Goal: Information Seeking & Learning: Learn about a topic

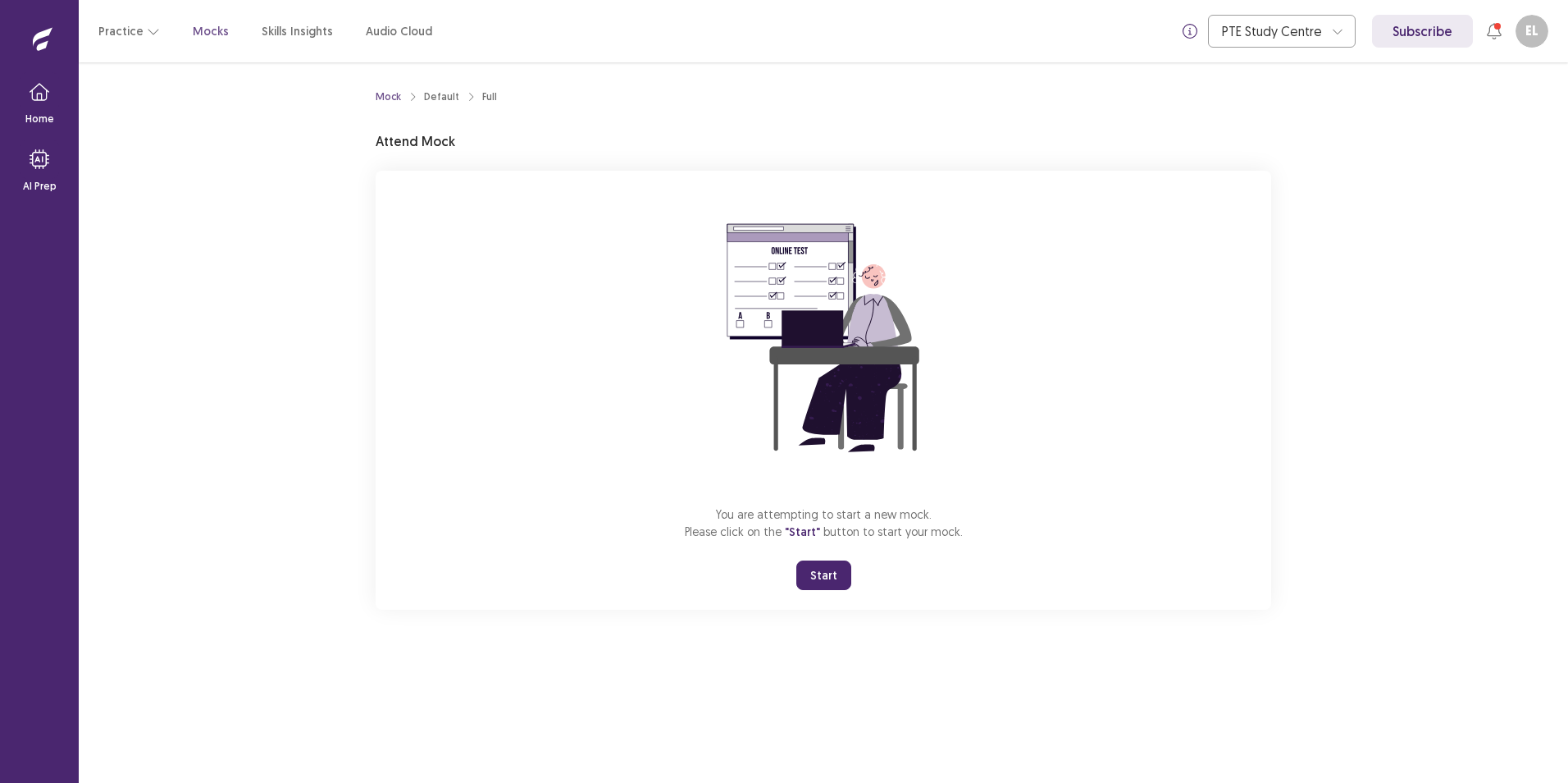
click at [822, 590] on button "Start" at bounding box center [823, 574] width 55 height 30
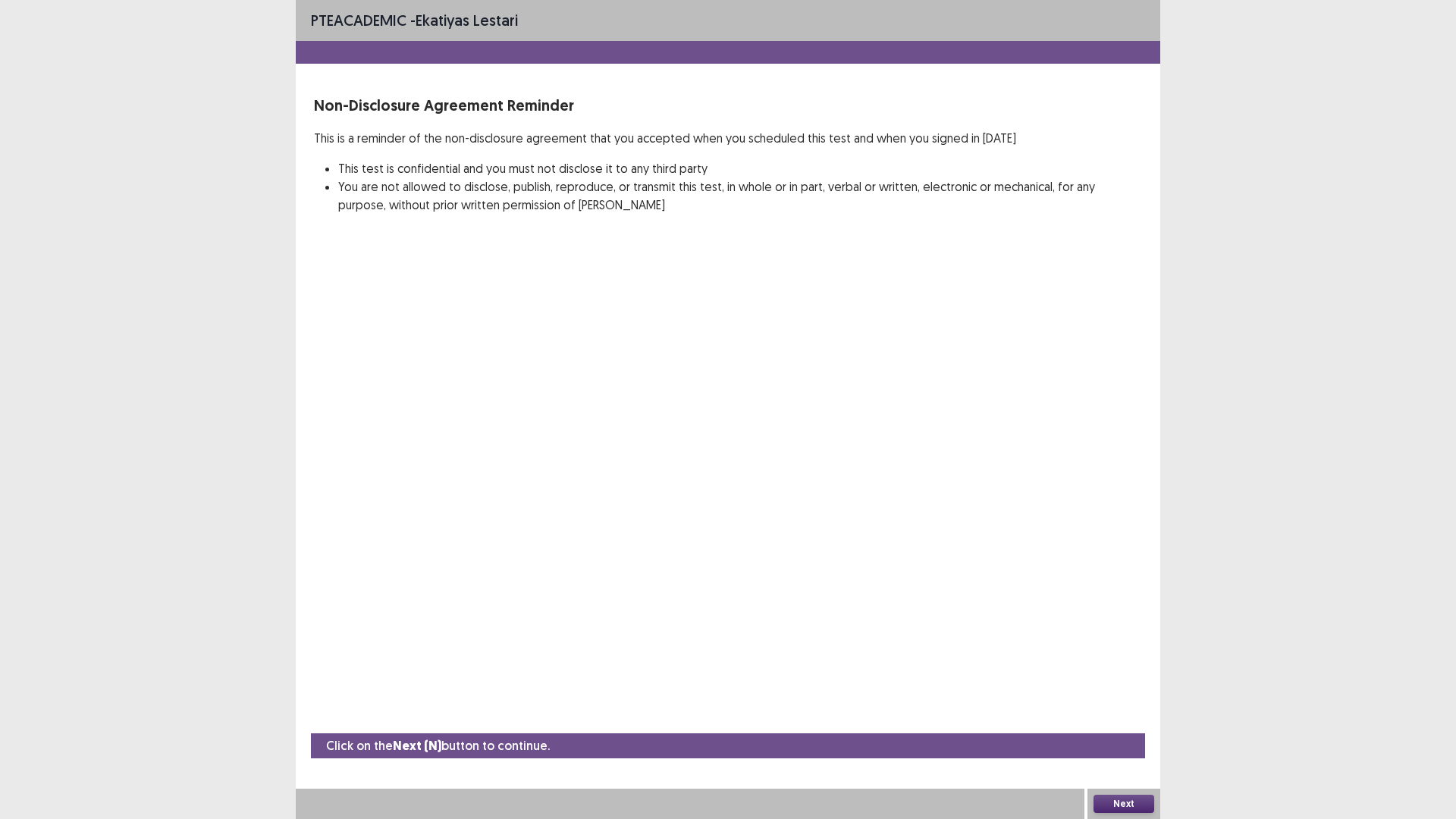
click at [1108, 723] on button "Next" at bounding box center [1123, 804] width 60 height 18
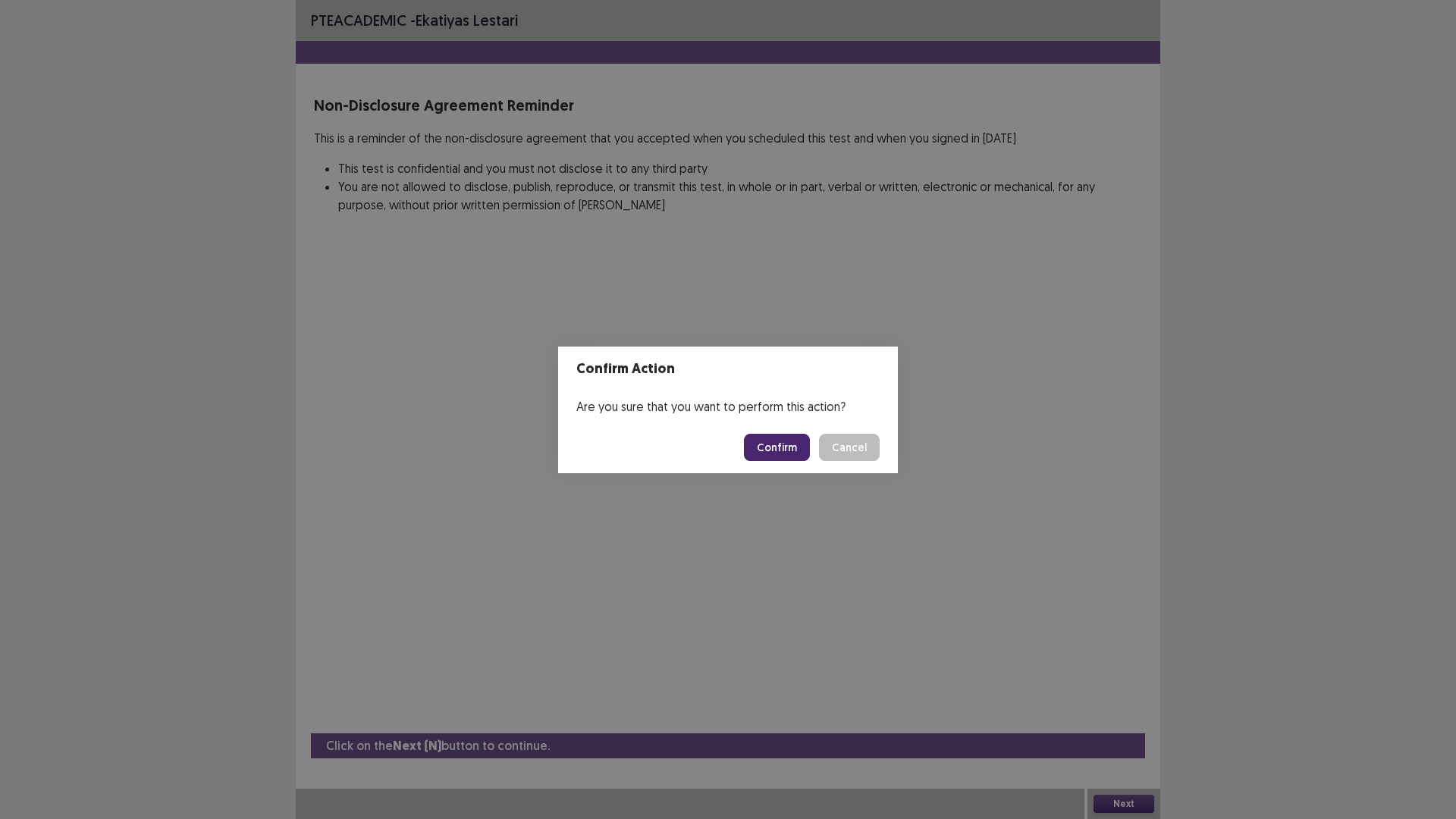
click at [809, 462] on button "Confirm" at bounding box center [777, 448] width 66 height 27
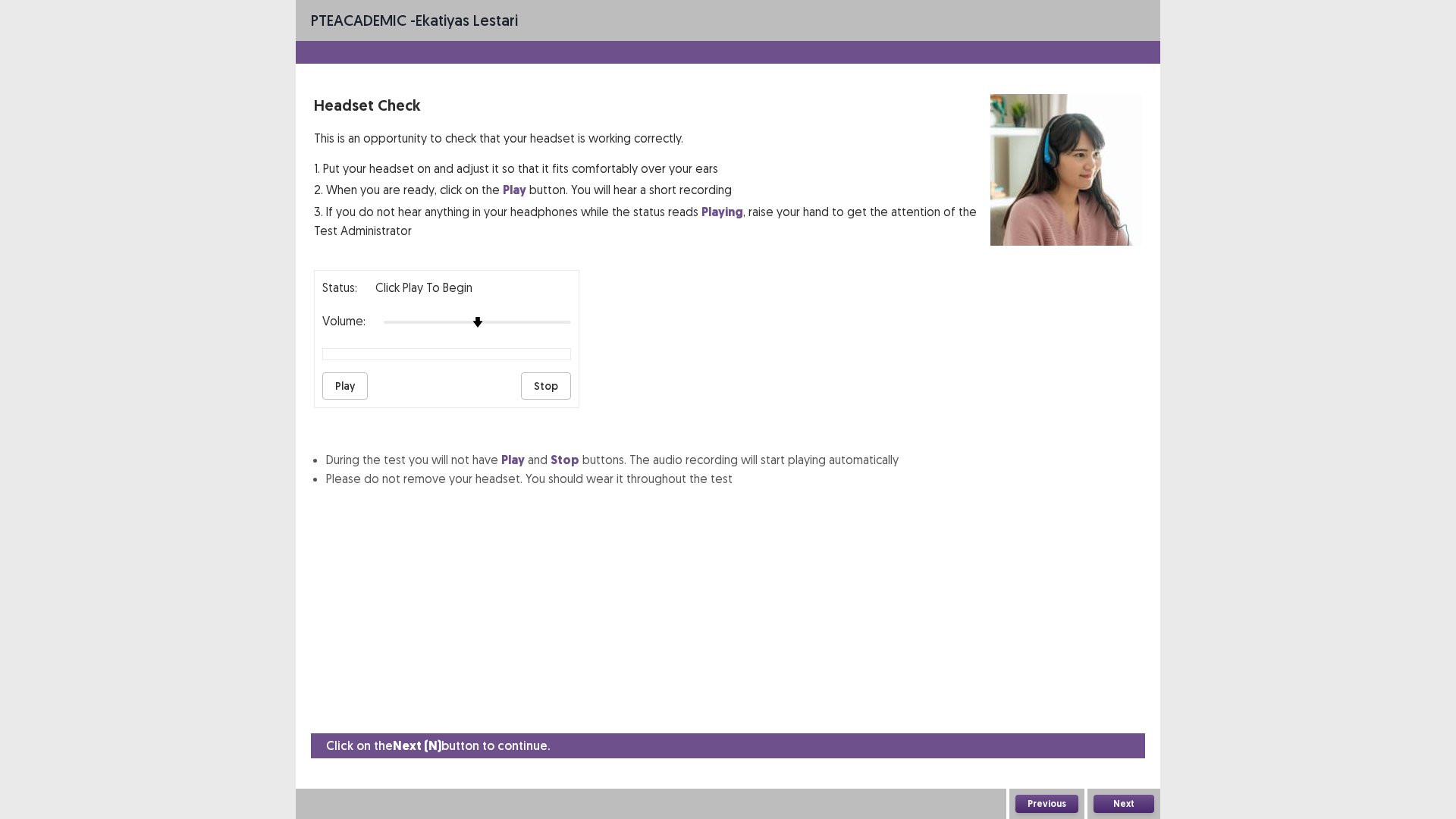
click at [346, 400] on button "Play" at bounding box center [345, 386] width 45 height 27
click at [316, 456] on div "Headset Check This is an opportunity to check that your headset is working corr…" at bounding box center [728, 291] width 864 height 394
click at [333, 400] on button "Play" at bounding box center [345, 386] width 45 height 27
click at [525, 328] on div at bounding box center [477, 322] width 188 height 12
click at [538, 328] on div at bounding box center [477, 322] width 188 height 12
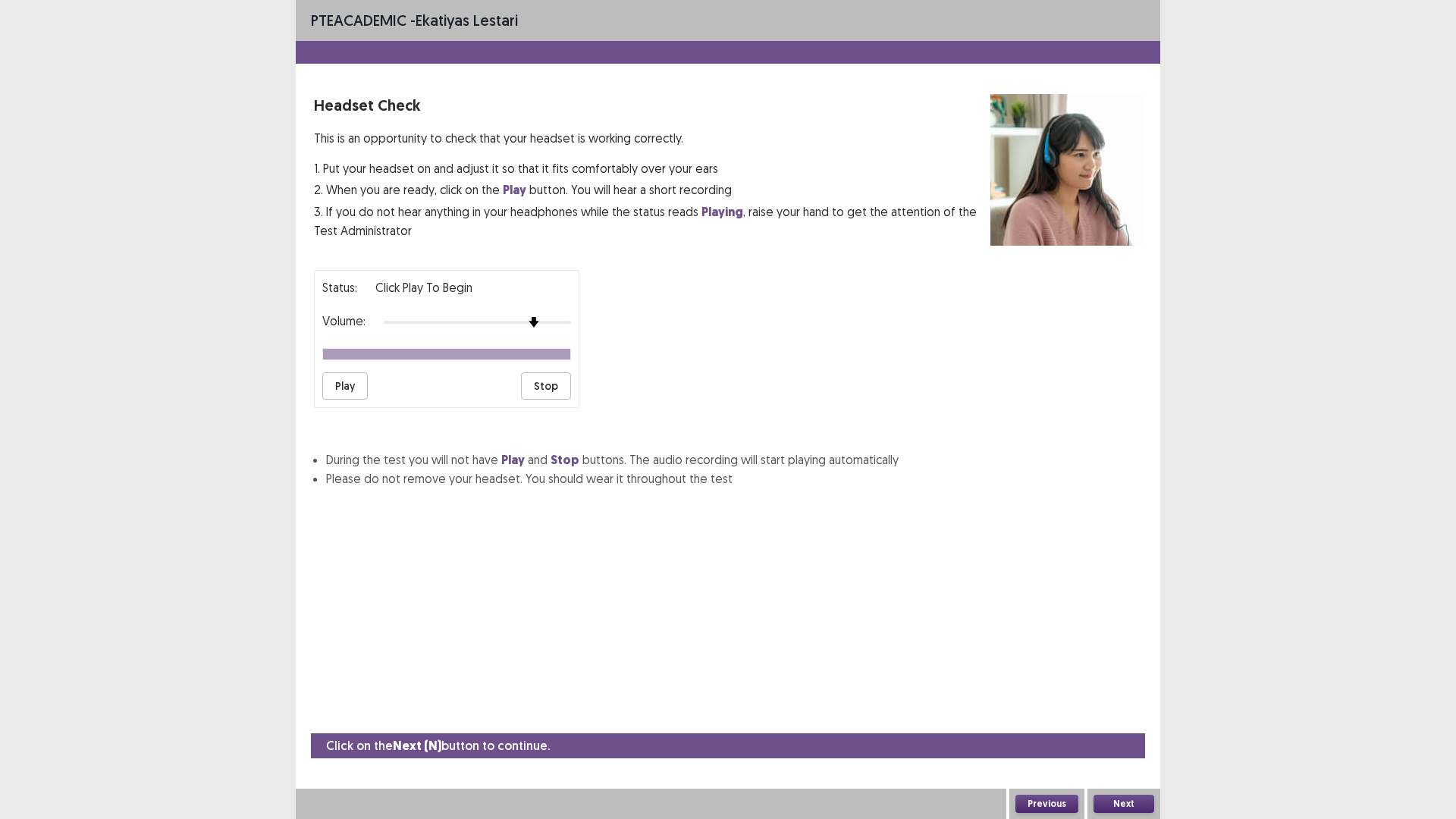
click at [1148, 723] on button "Next" at bounding box center [1123, 804] width 60 height 18
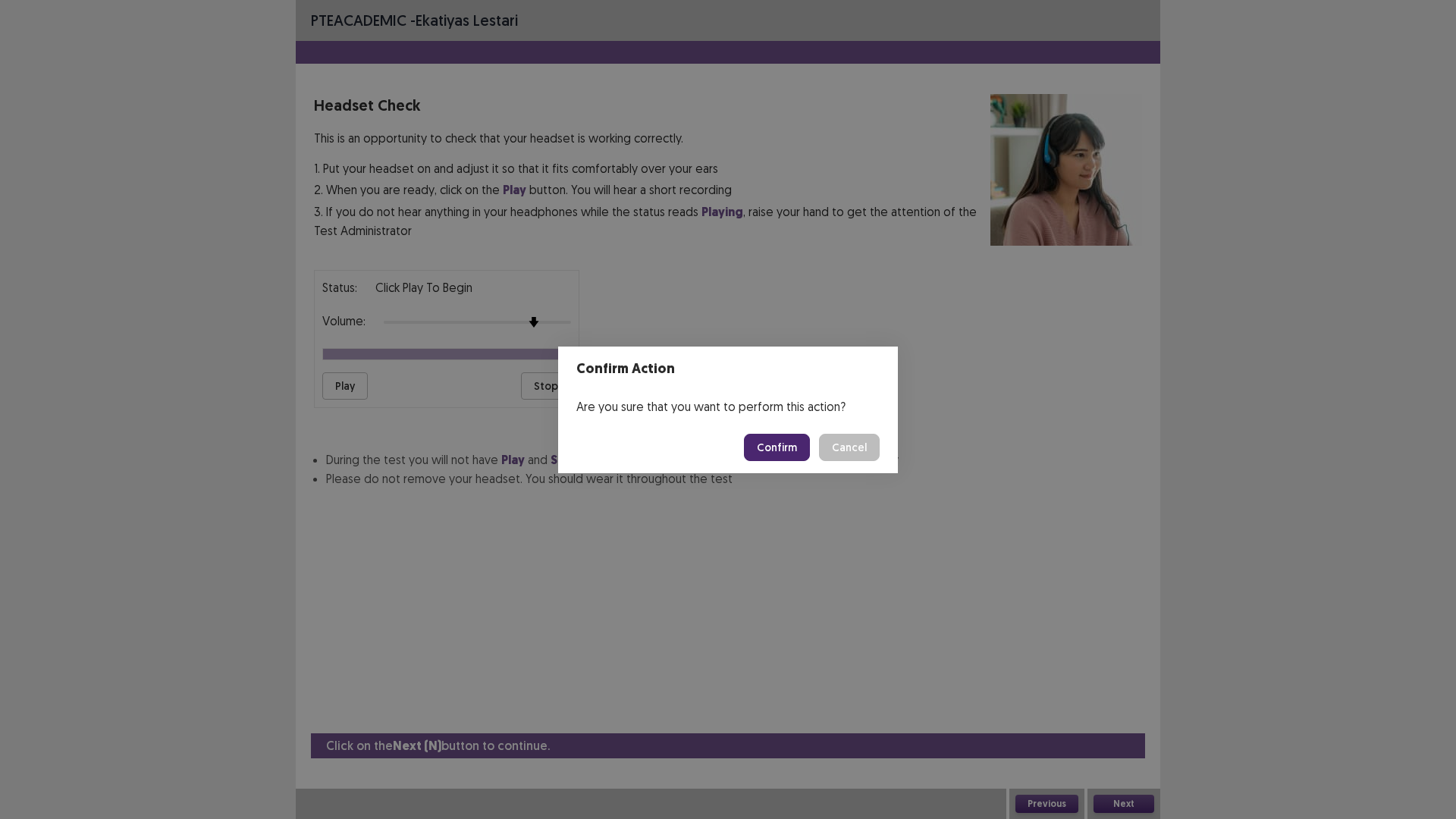
click at [809, 451] on button "Confirm" at bounding box center [777, 448] width 66 height 27
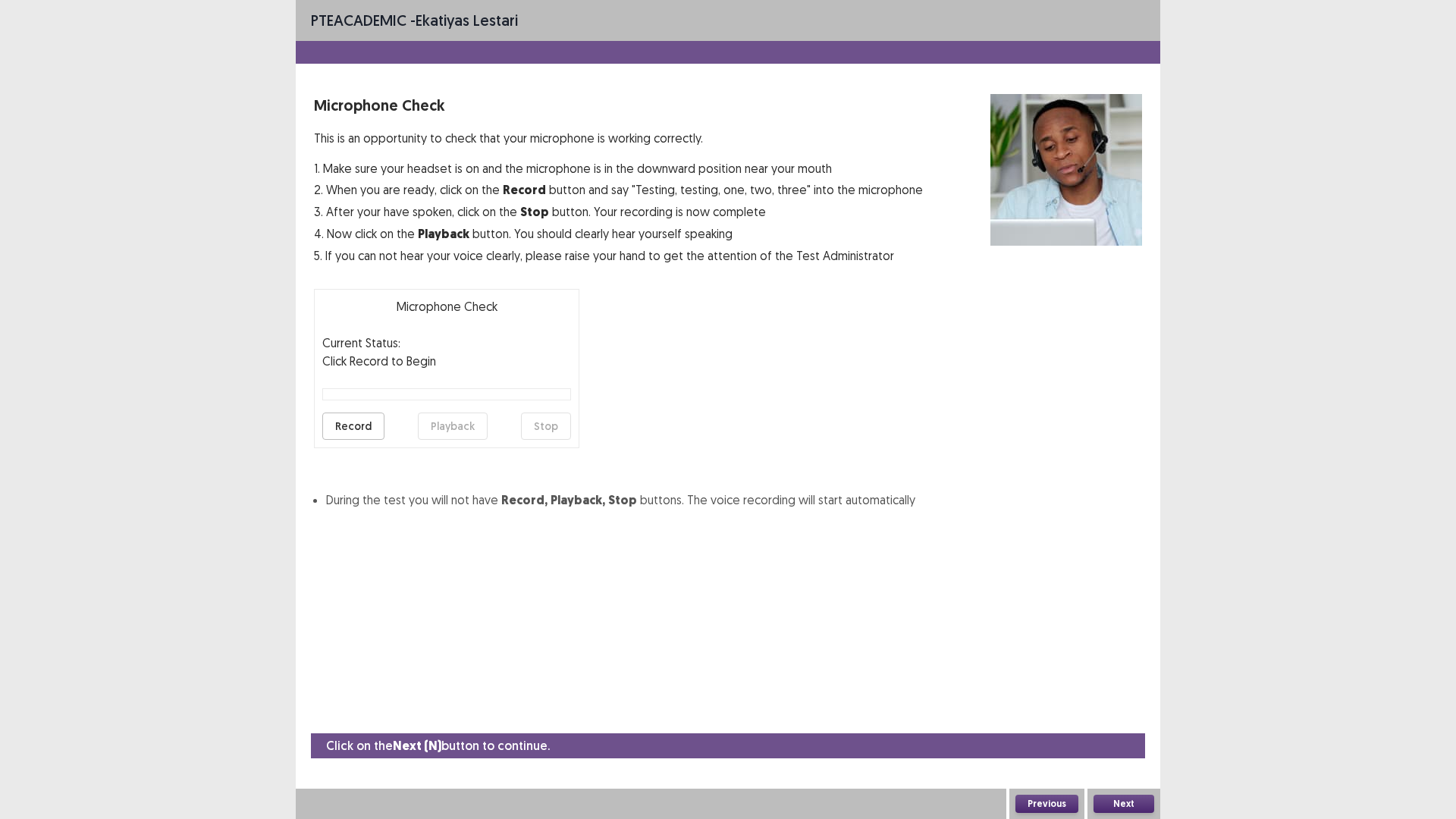
click at [370, 440] on button "Record" at bounding box center [353, 426] width 62 height 27
click at [556, 440] on button "Stop" at bounding box center [546, 426] width 50 height 27
click at [462, 440] on button "Playback" at bounding box center [452, 426] width 69 height 27
click at [384, 440] on button "Record" at bounding box center [353, 426] width 62 height 27
click at [547, 440] on button "Stop" at bounding box center [546, 426] width 50 height 27
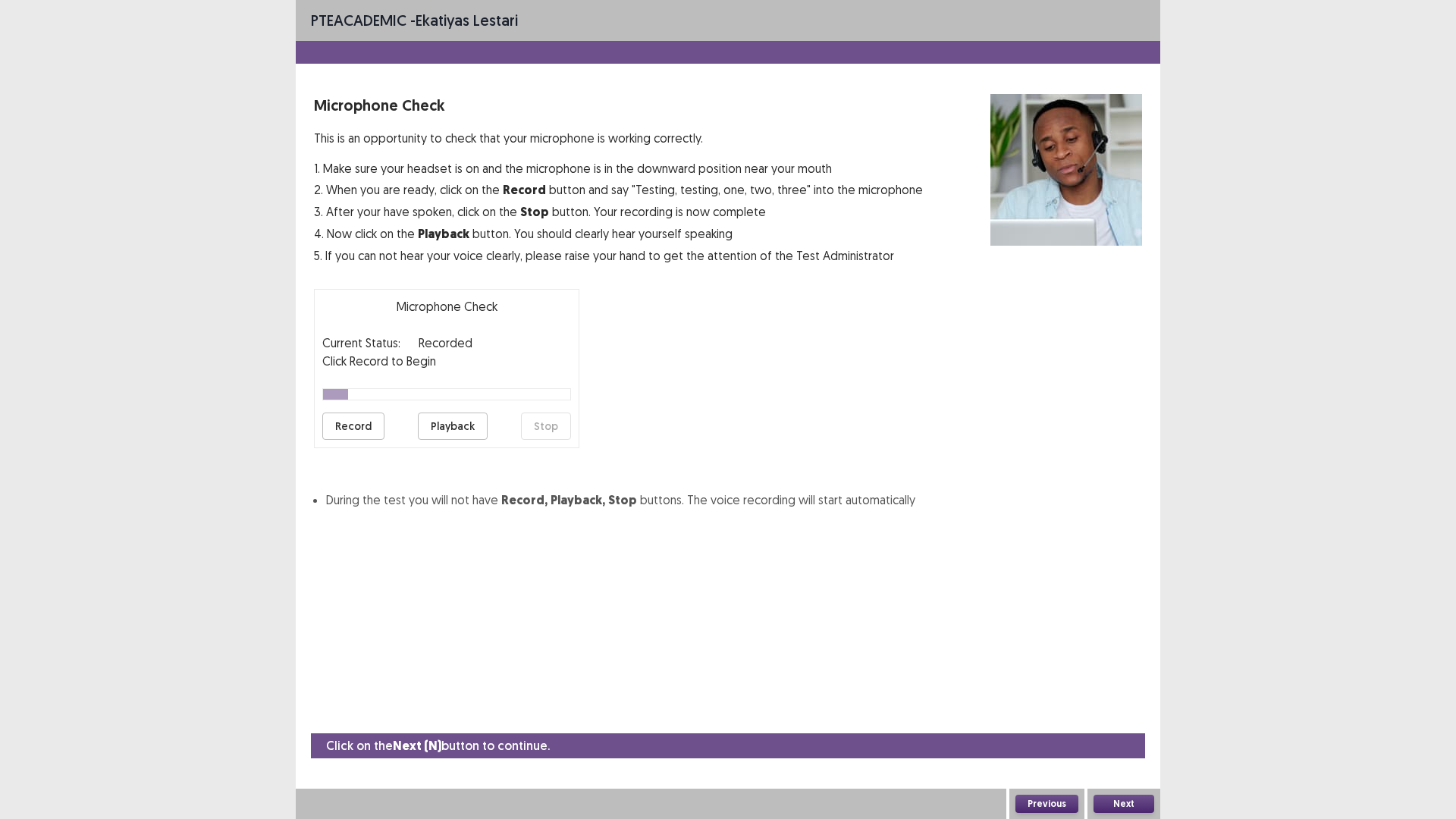
click at [465, 440] on button "Playback" at bounding box center [452, 426] width 69 height 27
click at [381, 440] on button "Record" at bounding box center [353, 426] width 62 height 27
click at [530, 440] on button "Stop" at bounding box center [546, 426] width 50 height 27
click at [469, 440] on button "Playback" at bounding box center [452, 426] width 69 height 27
click at [377, 440] on button "Record" at bounding box center [353, 426] width 62 height 27
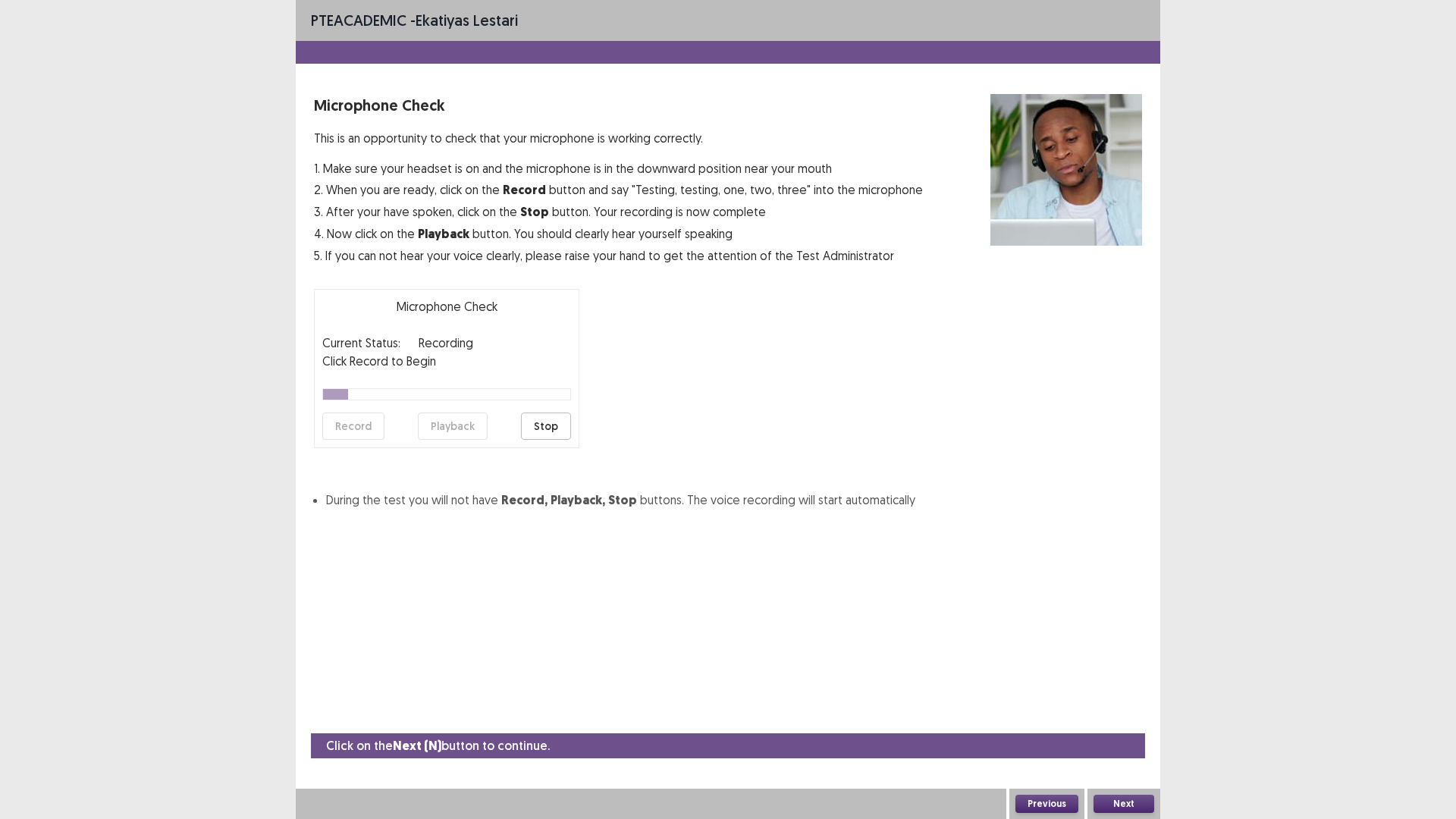
click at [544, 440] on button "Stop" at bounding box center [546, 426] width 50 height 27
click at [488, 440] on button "Playback" at bounding box center [452, 426] width 69 height 27
click at [1103, 723] on button "Next" at bounding box center [1123, 804] width 60 height 18
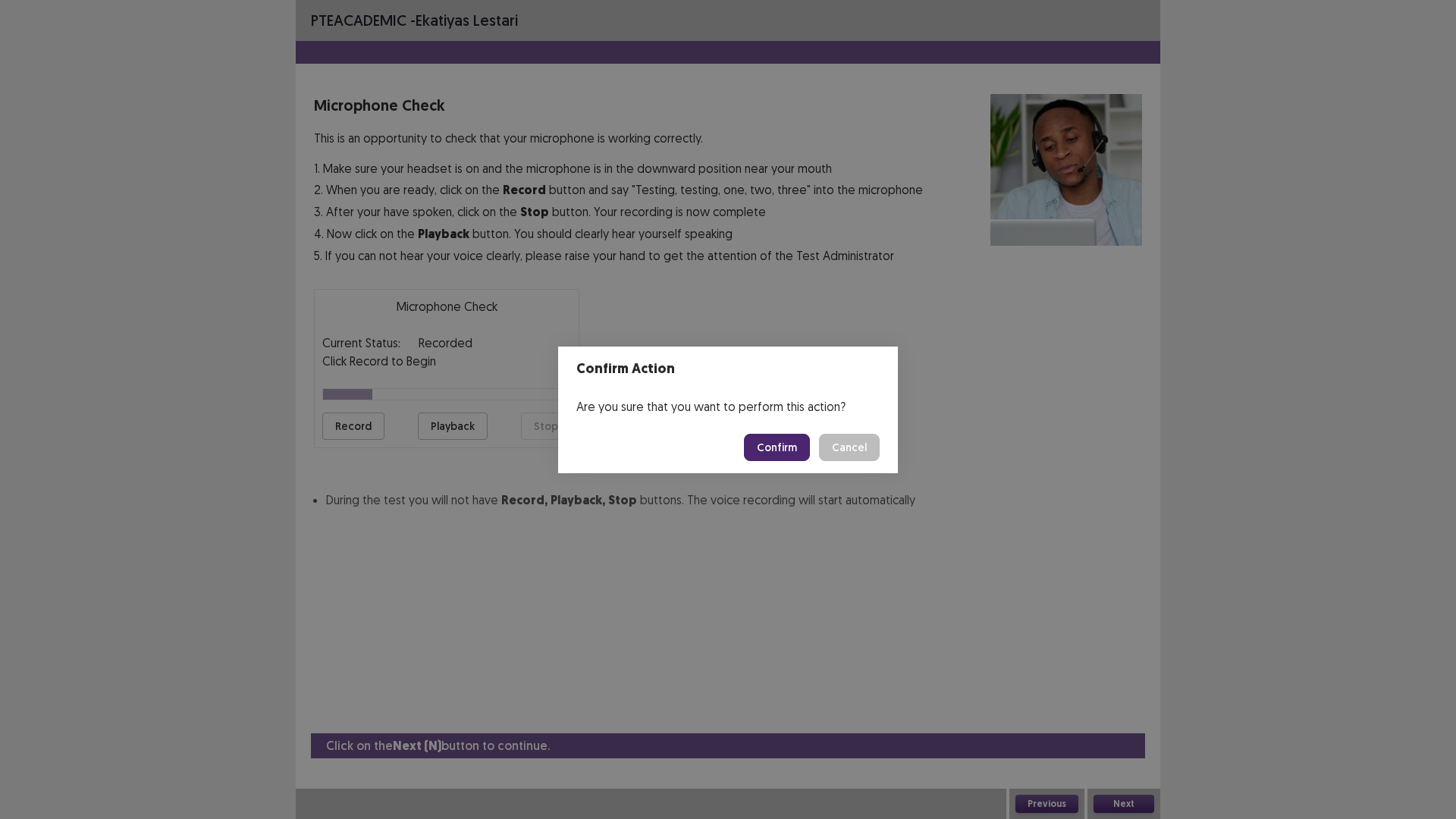
click at [809, 462] on button "Confirm" at bounding box center [777, 448] width 66 height 27
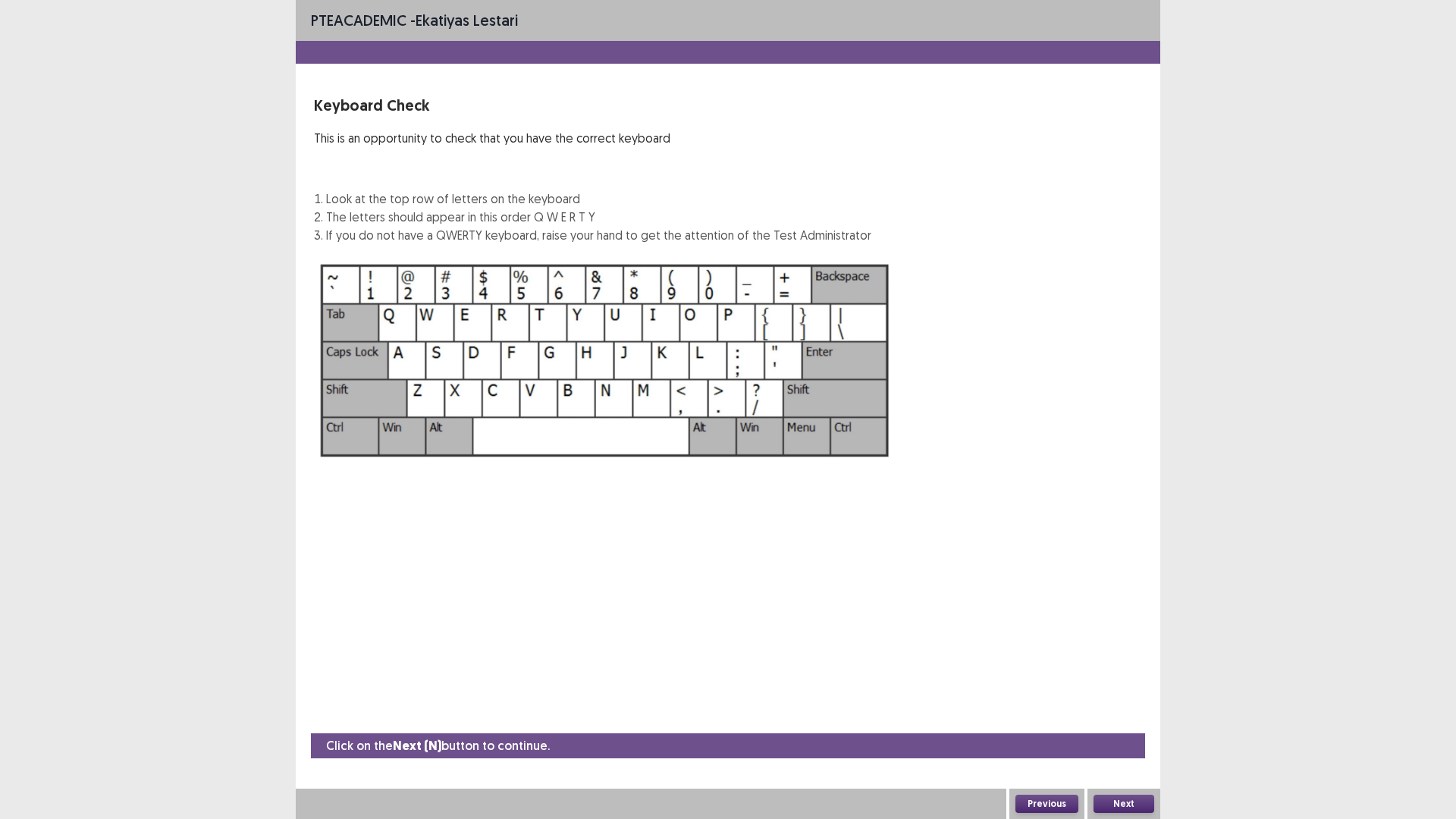
click at [1118, 723] on button "Next" at bounding box center [1123, 804] width 60 height 18
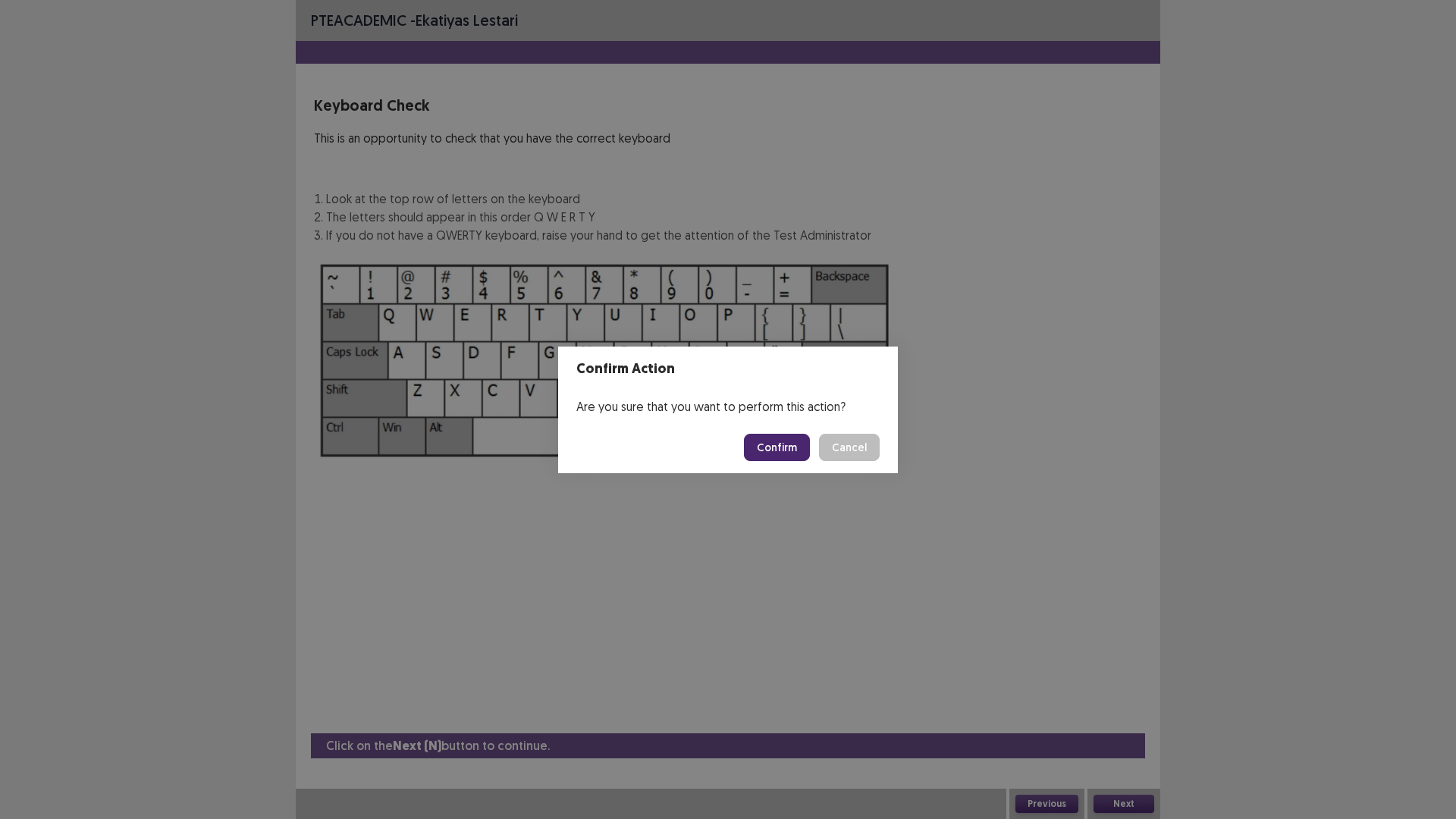
click at [798, 445] on button "Confirm" at bounding box center [777, 448] width 66 height 27
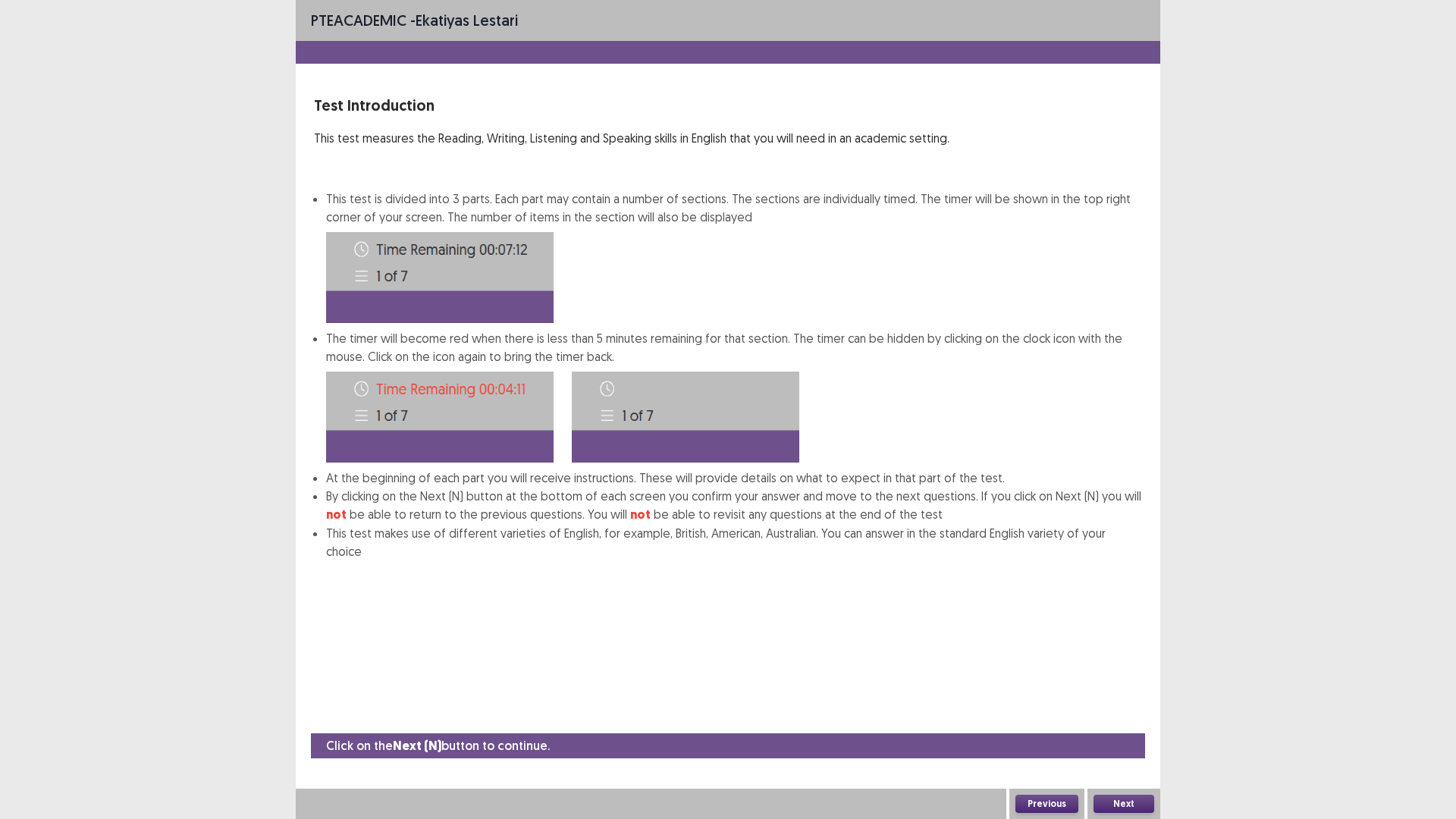
scroll to position [5, 0]
click at [1105, 723] on button "Next" at bounding box center [1123, 804] width 60 height 18
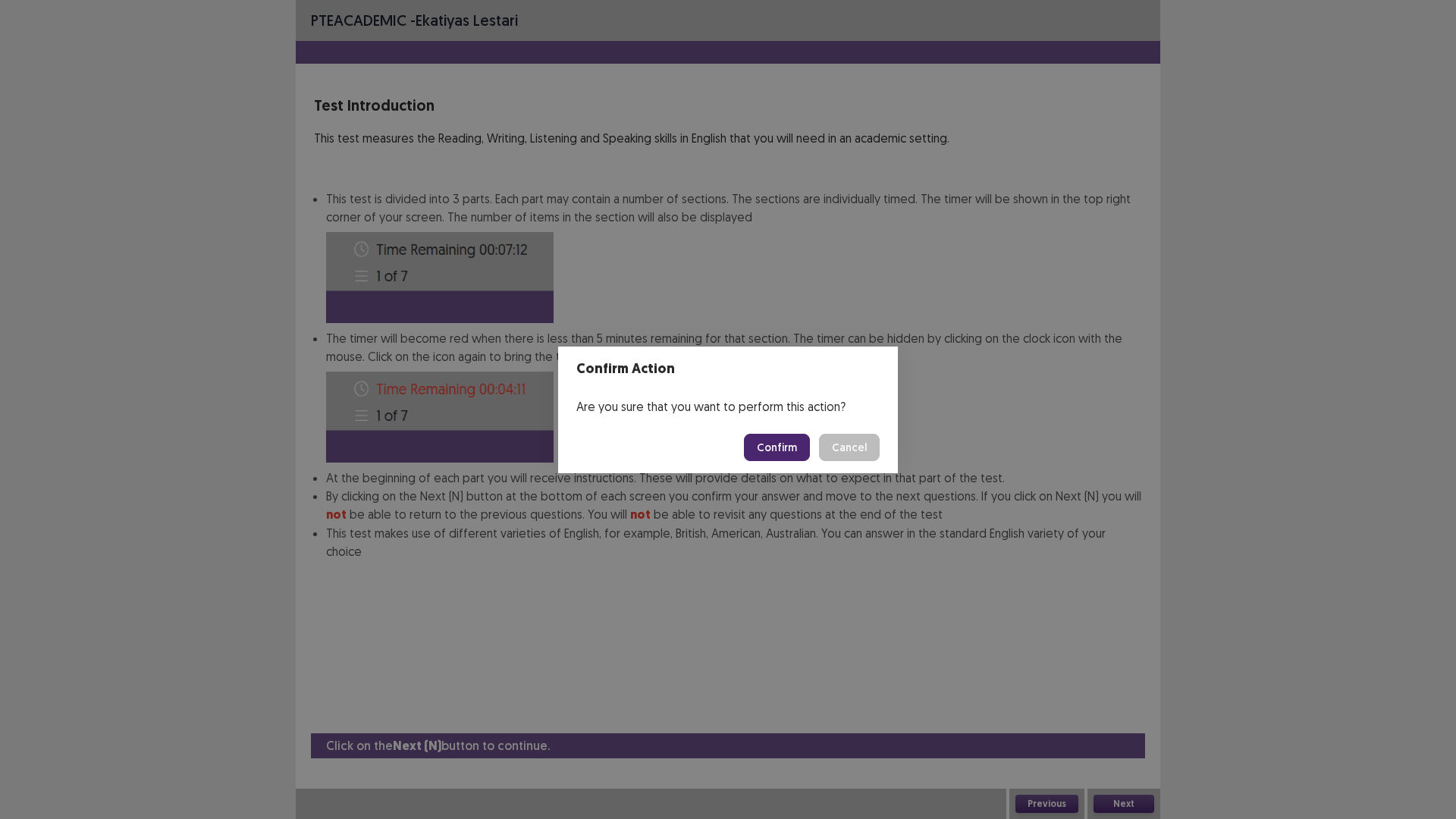
click at [809, 461] on button "Confirm" at bounding box center [777, 448] width 66 height 27
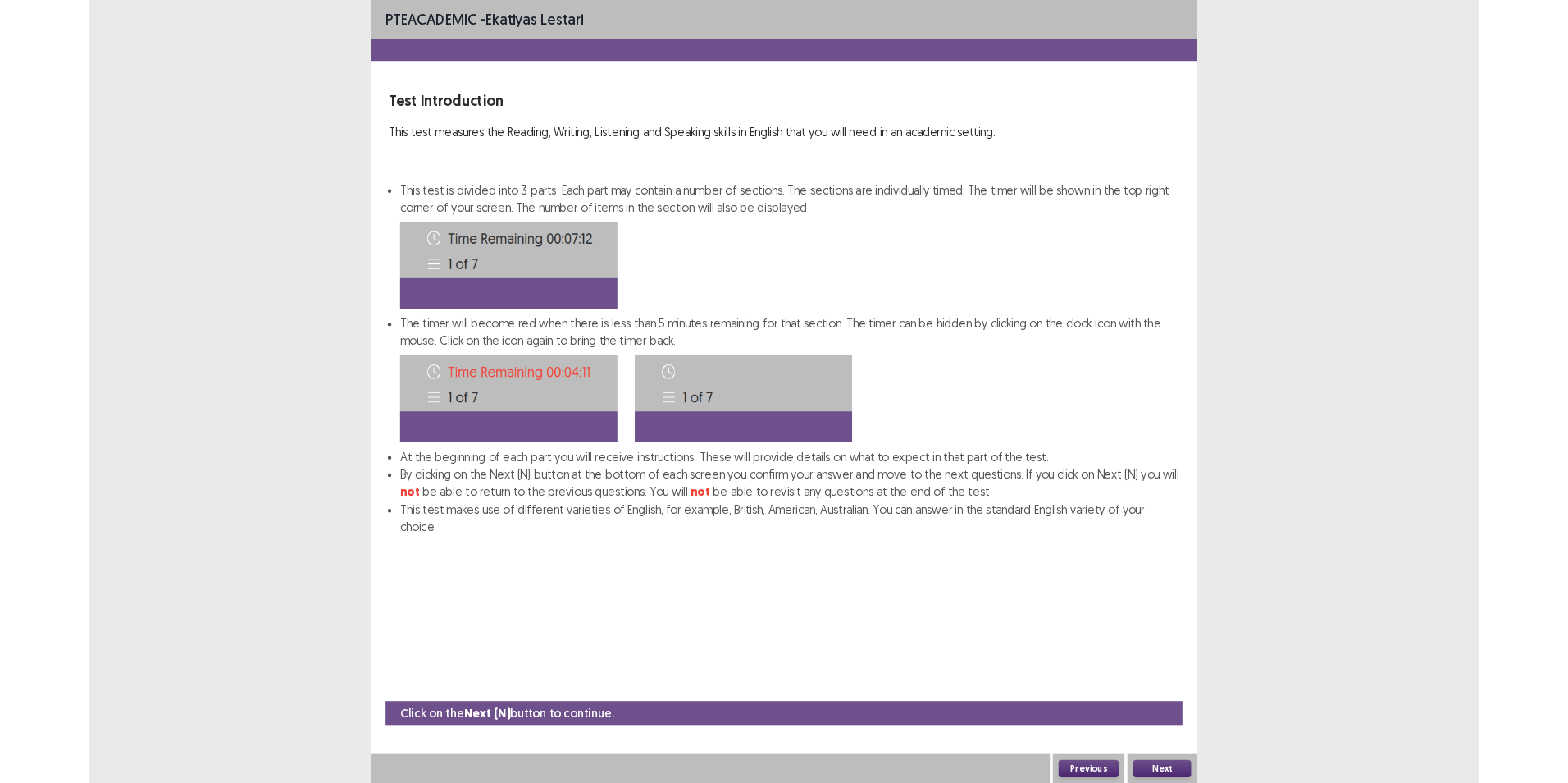
scroll to position [0, 0]
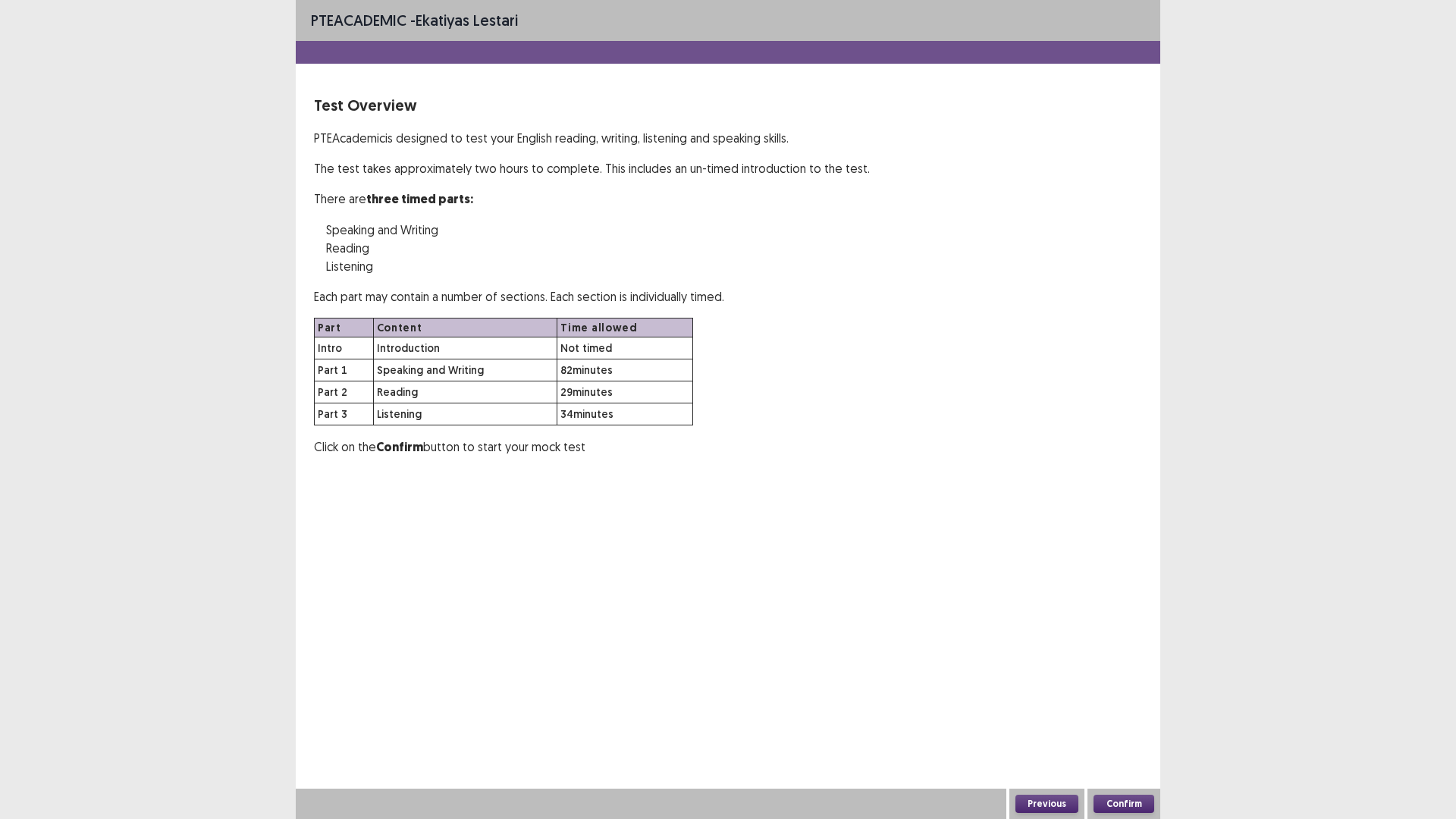
click at [1148, 723] on button "Confirm" at bounding box center [1123, 804] width 60 height 18
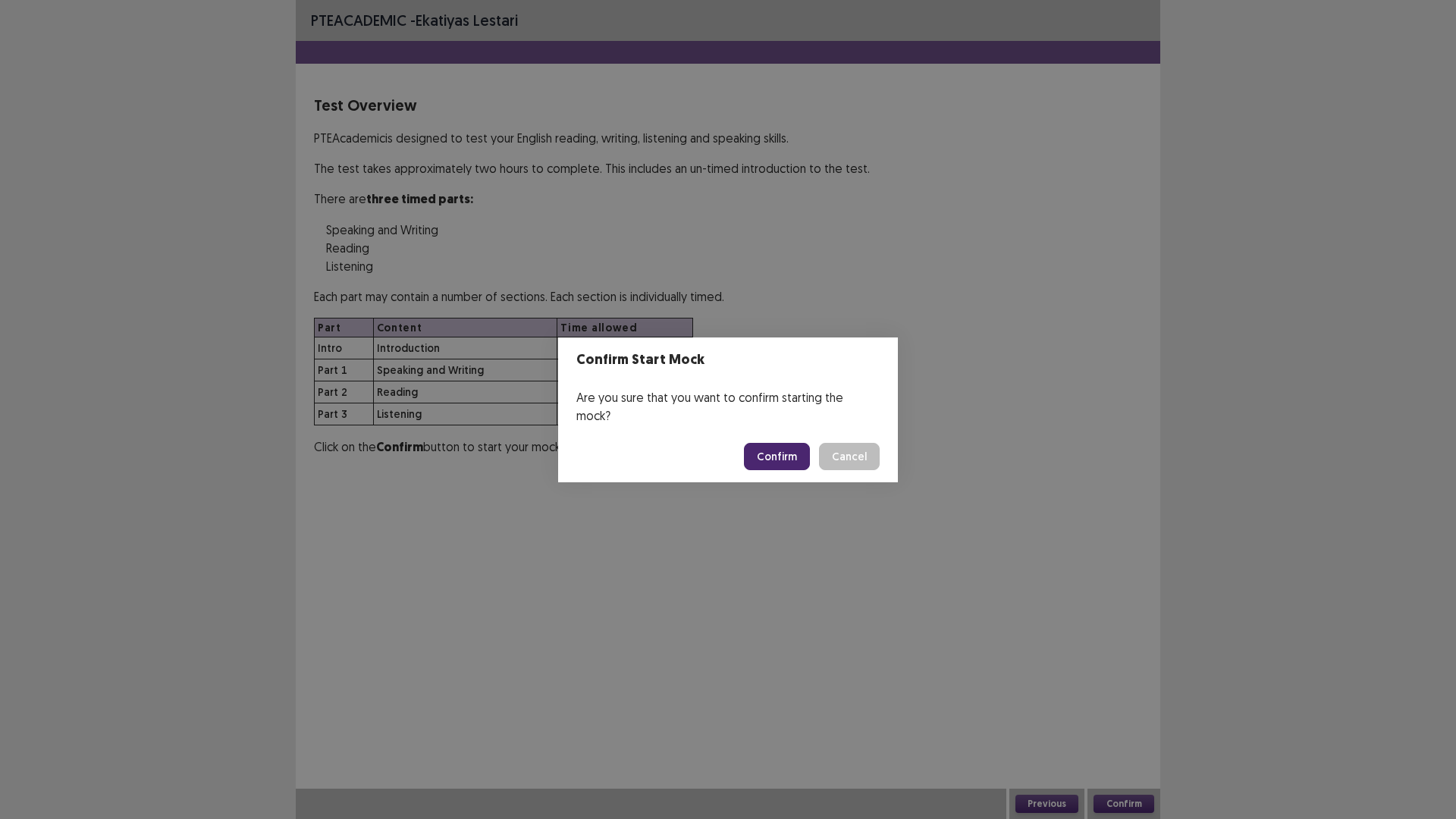
click at [809, 460] on button "Confirm" at bounding box center [777, 457] width 66 height 27
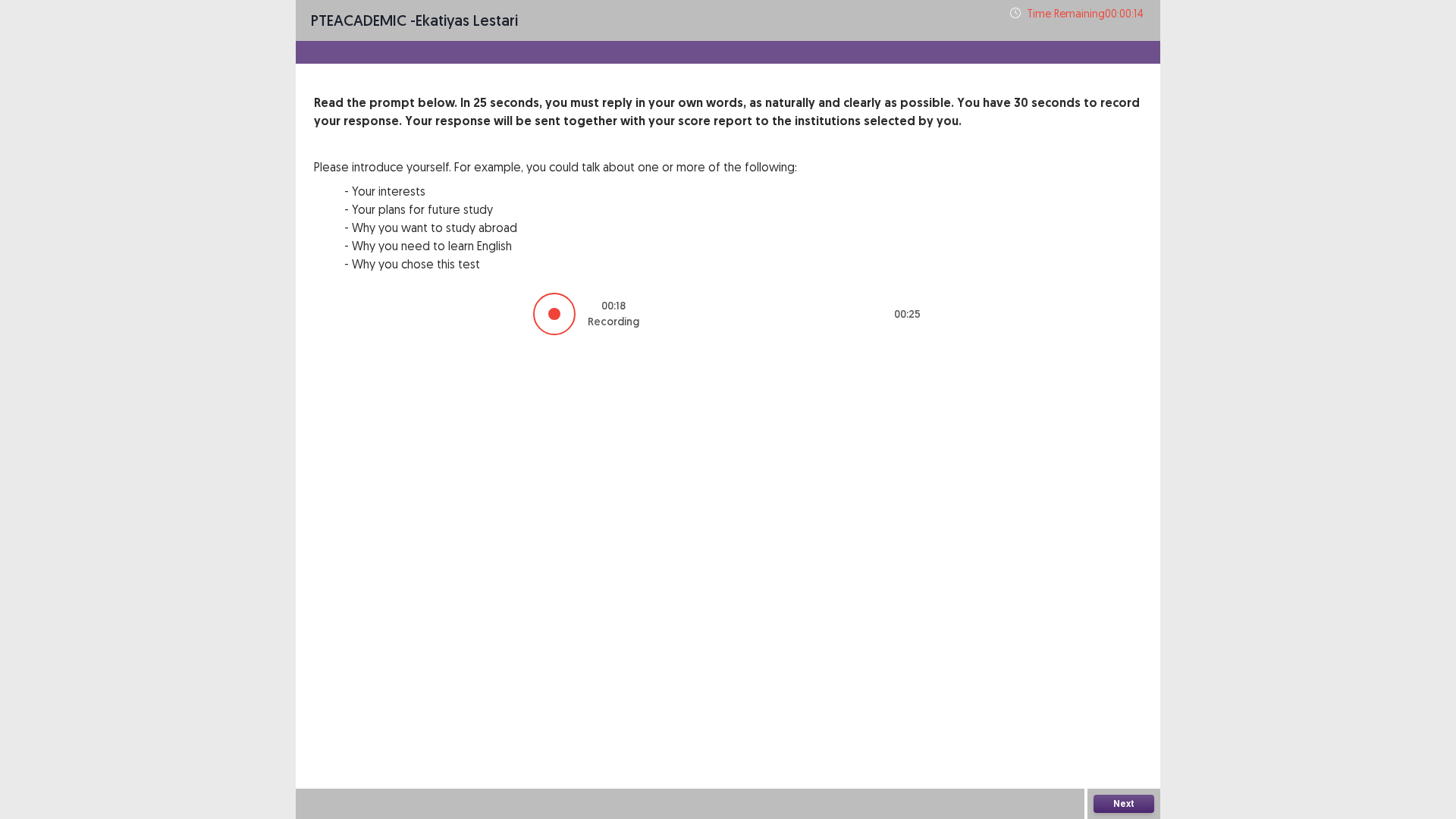
click at [1139, 723] on button "Next" at bounding box center [1123, 804] width 60 height 18
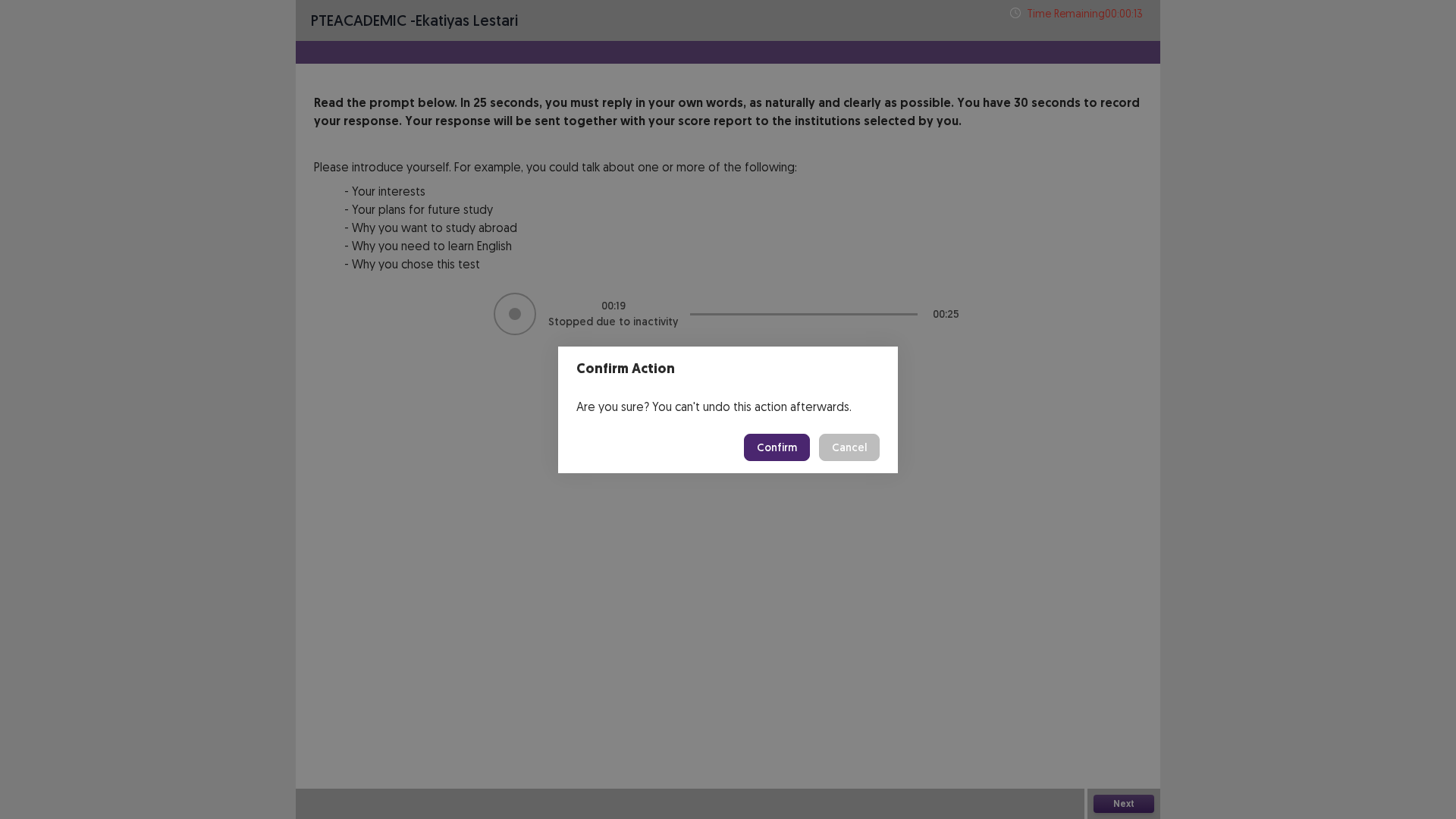
click at [809, 462] on button "Confirm" at bounding box center [777, 448] width 66 height 27
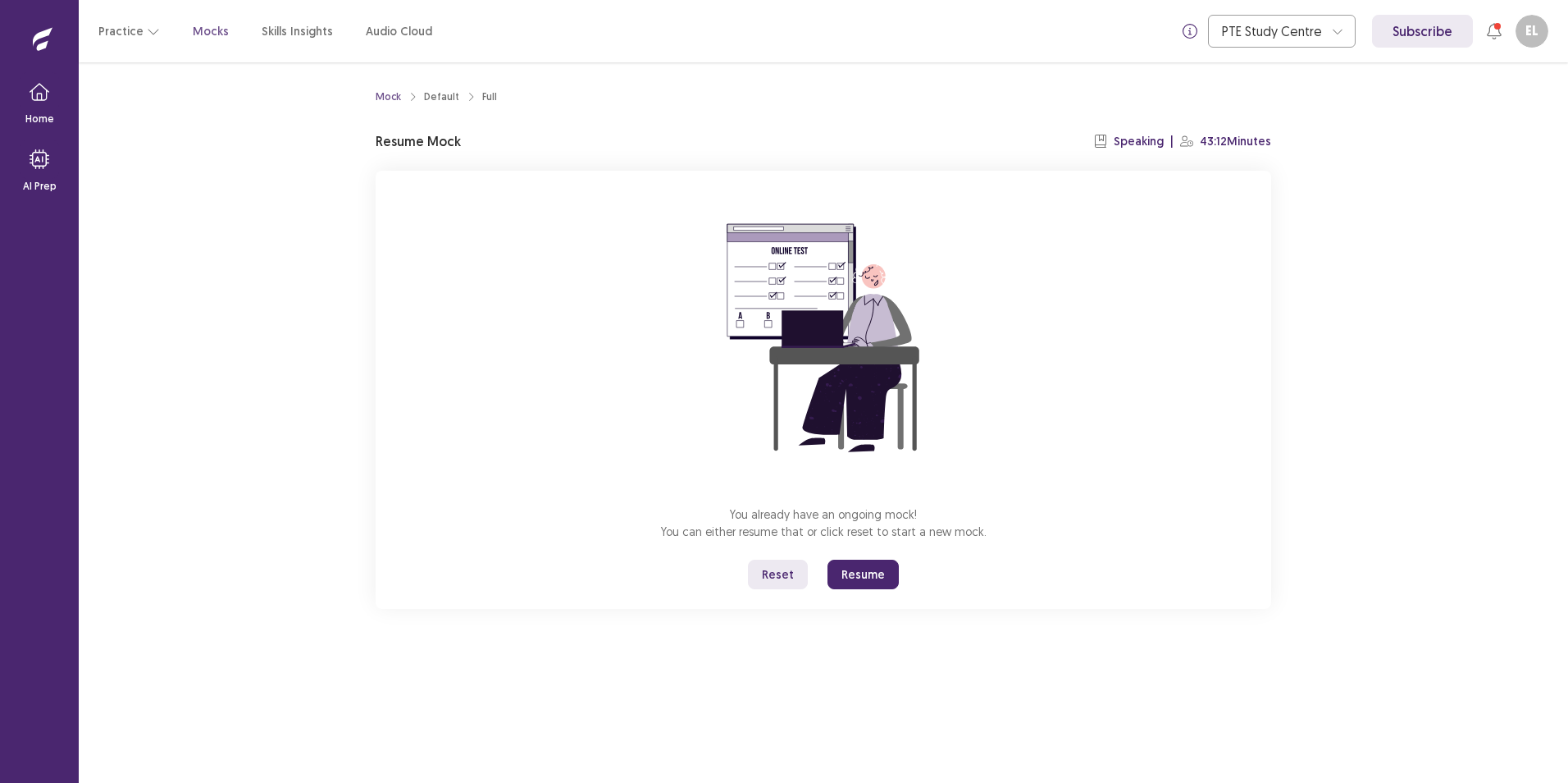
click at [784, 589] on button "Reset" at bounding box center [777, 574] width 60 height 30
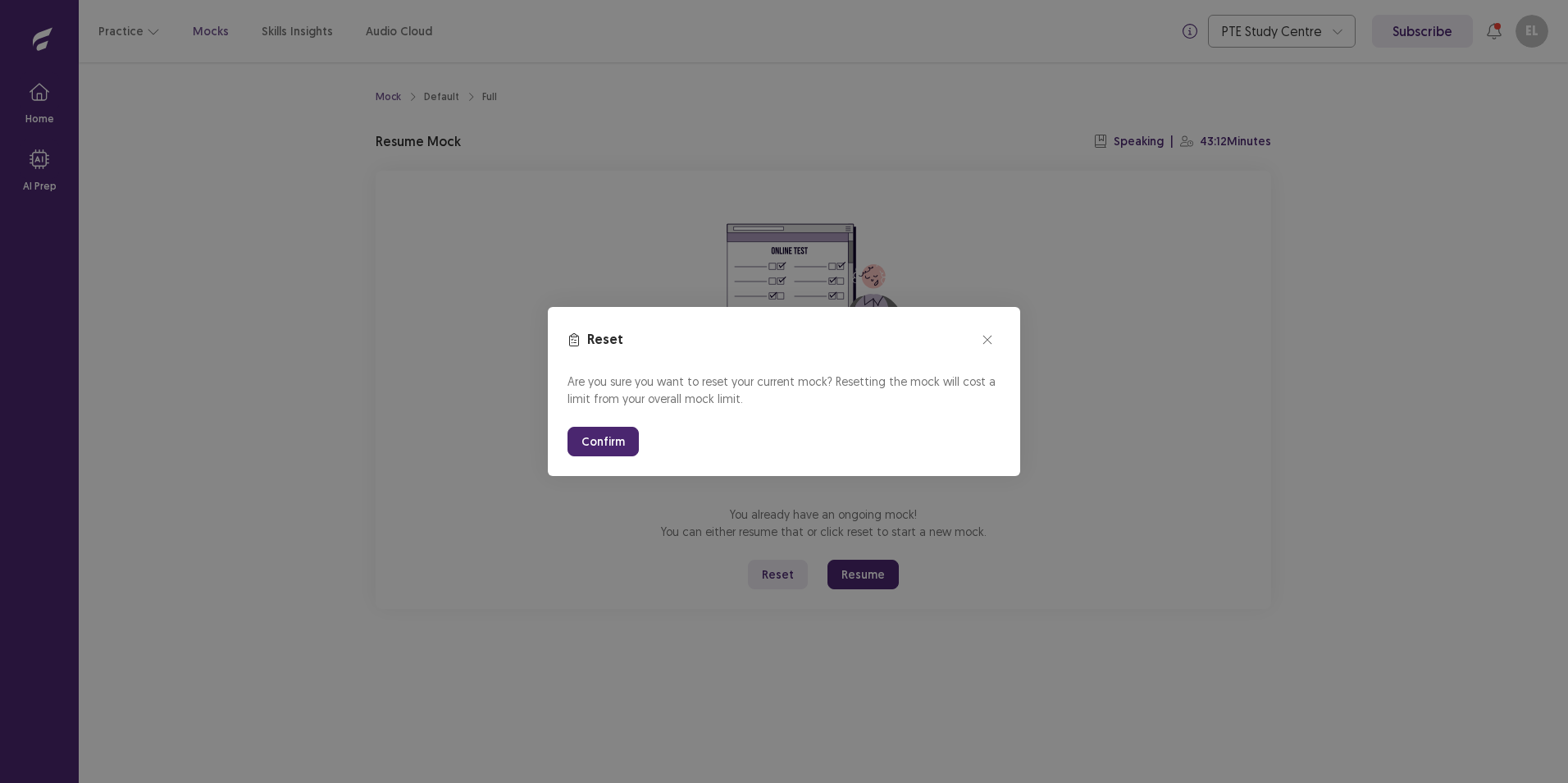
click at [585, 452] on button "Confirm" at bounding box center [604, 441] width 72 height 30
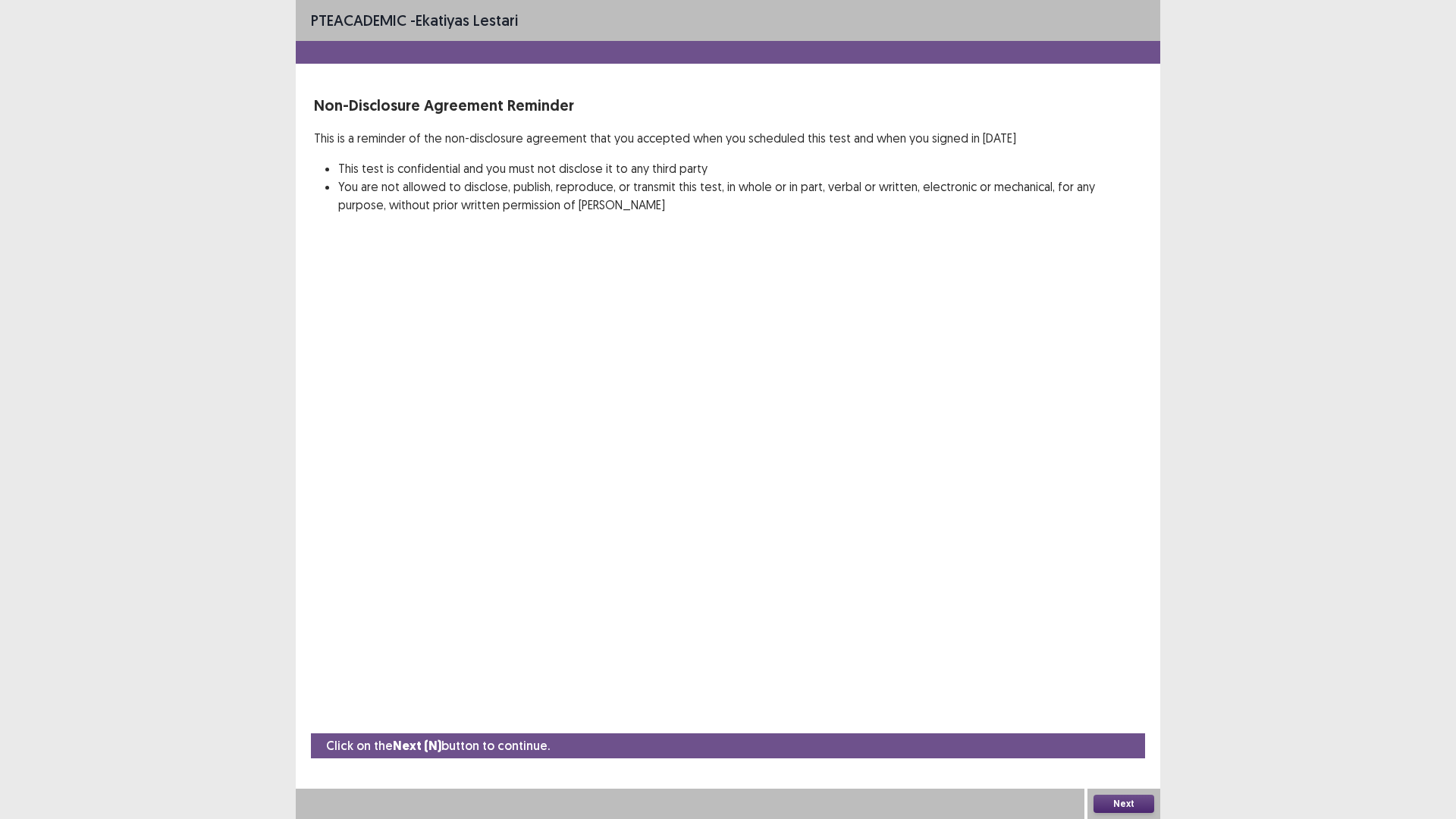
click at [1109, 723] on button "Next" at bounding box center [1123, 804] width 60 height 18
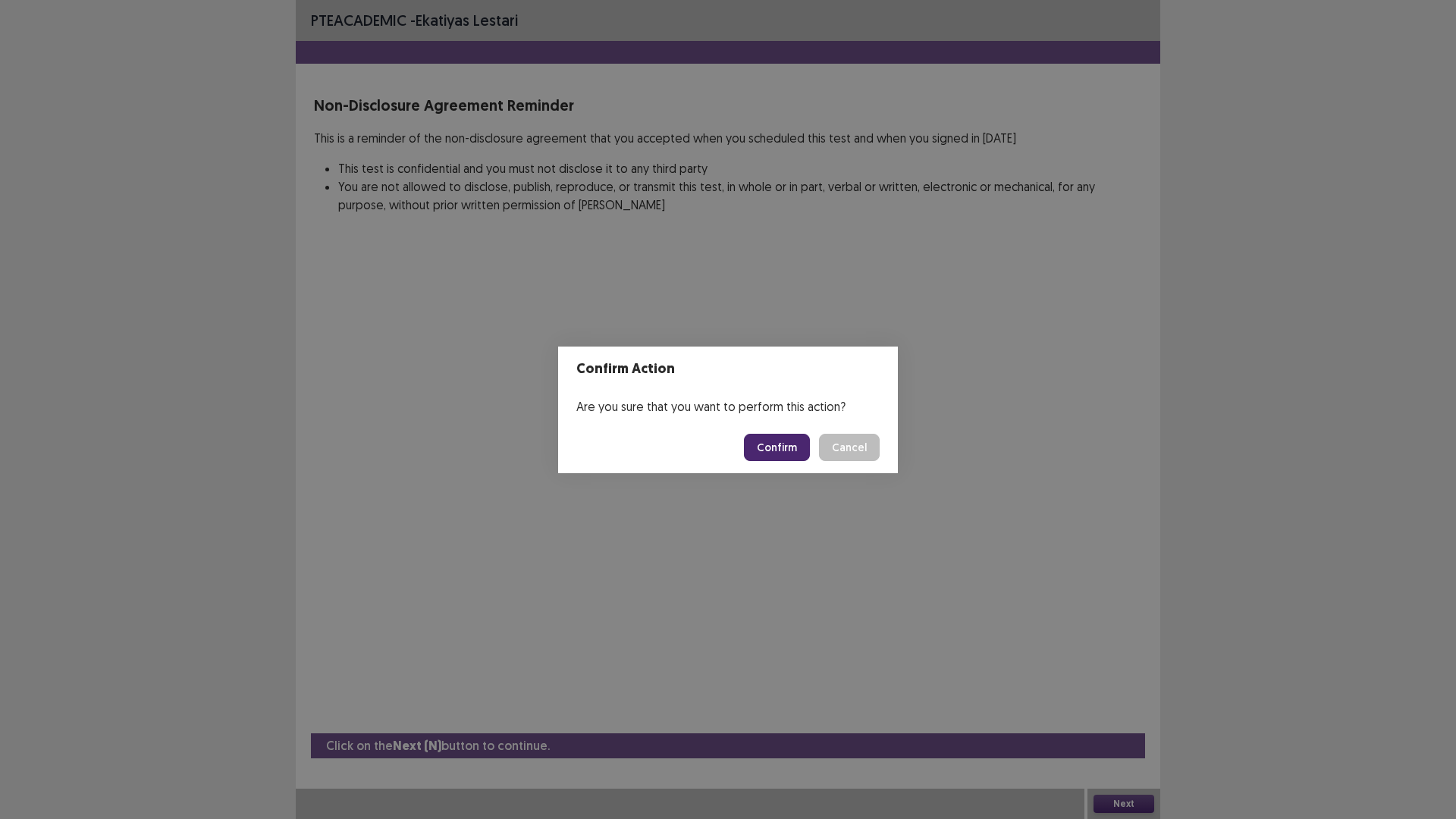
click at [809, 460] on button "Confirm" at bounding box center [777, 448] width 66 height 27
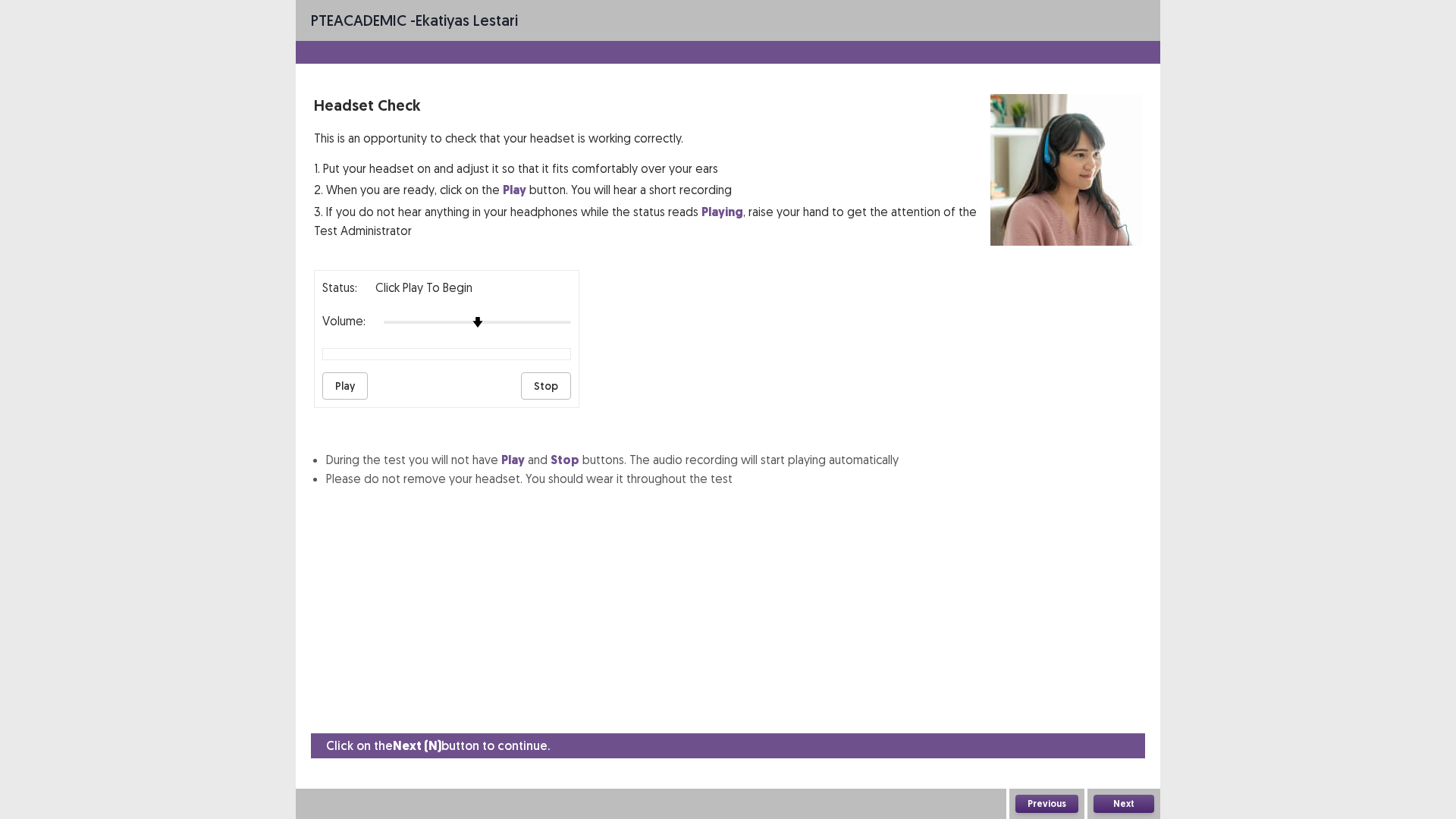
click at [357, 400] on button "Play" at bounding box center [345, 386] width 45 height 27
click at [536, 328] on div at bounding box center [477, 322] width 188 height 12
click at [1125, 723] on button "Next" at bounding box center [1123, 804] width 60 height 18
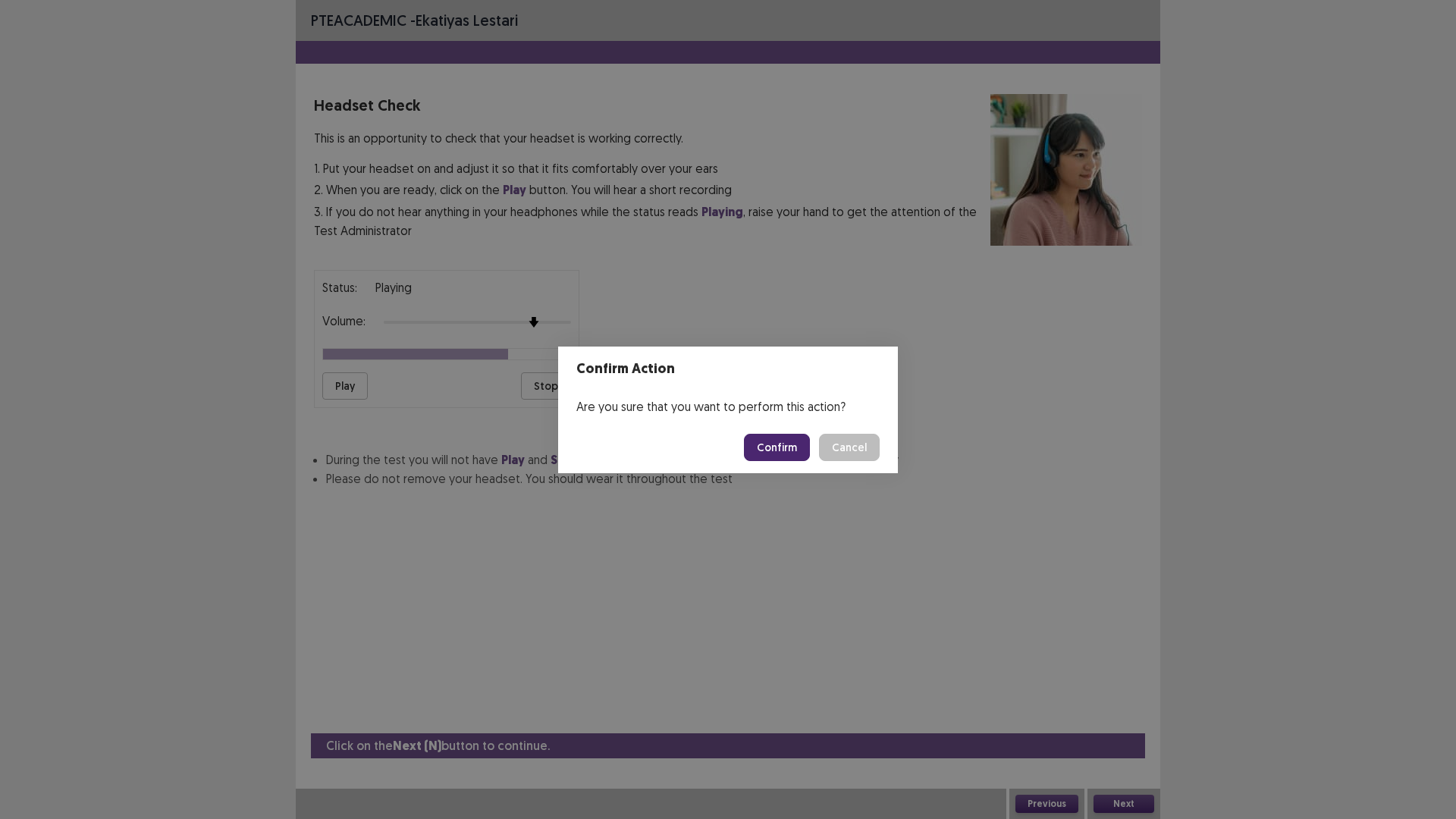
click at [788, 448] on button "Confirm" at bounding box center [777, 448] width 66 height 27
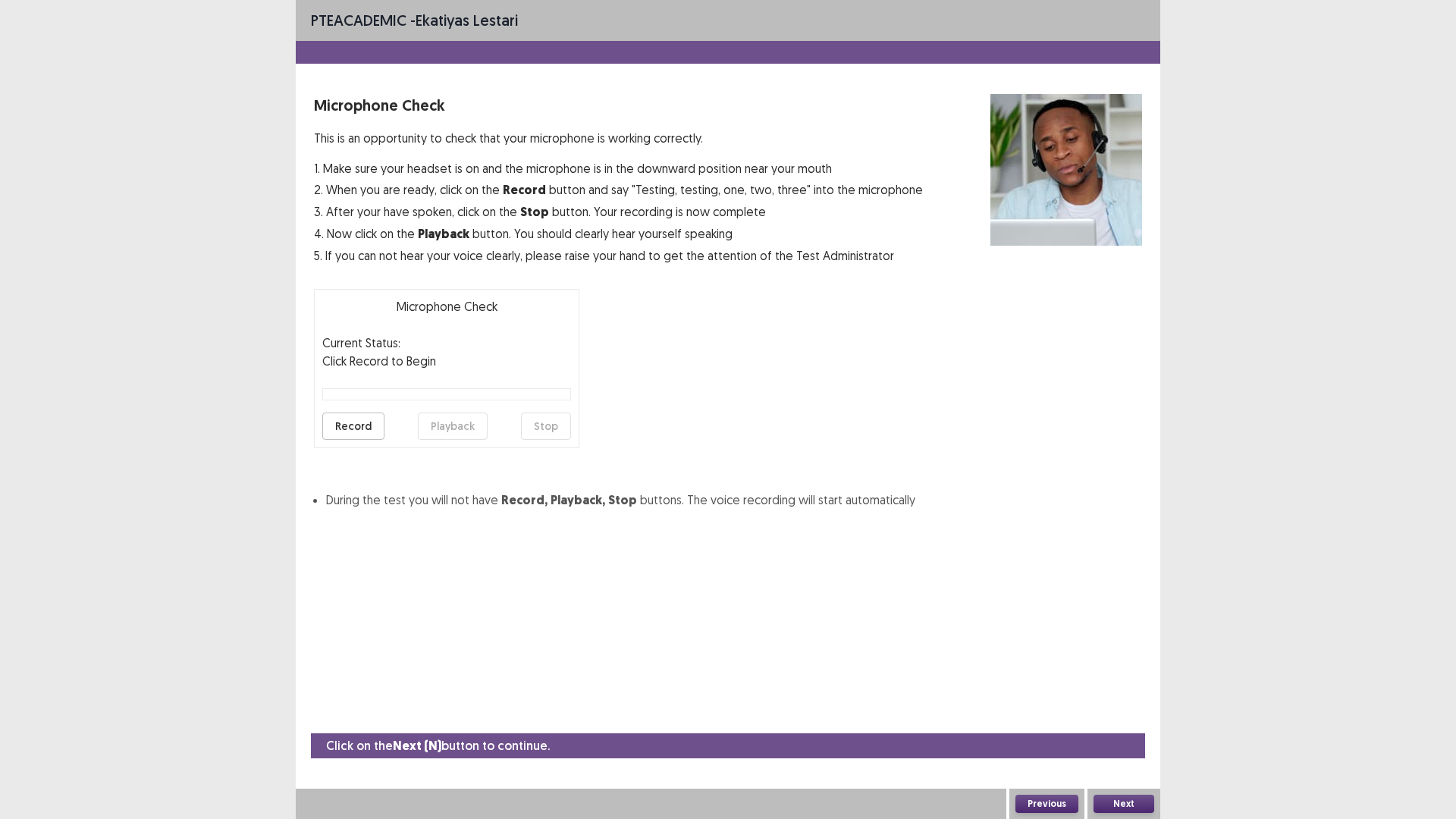
click at [384, 440] on button "Record" at bounding box center [353, 426] width 62 height 27
click at [524, 440] on button "Stop" at bounding box center [546, 426] width 50 height 27
click at [461, 440] on button "Playback" at bounding box center [452, 426] width 69 height 27
click at [1041, 723] on button "Previous" at bounding box center [1047, 804] width 63 height 18
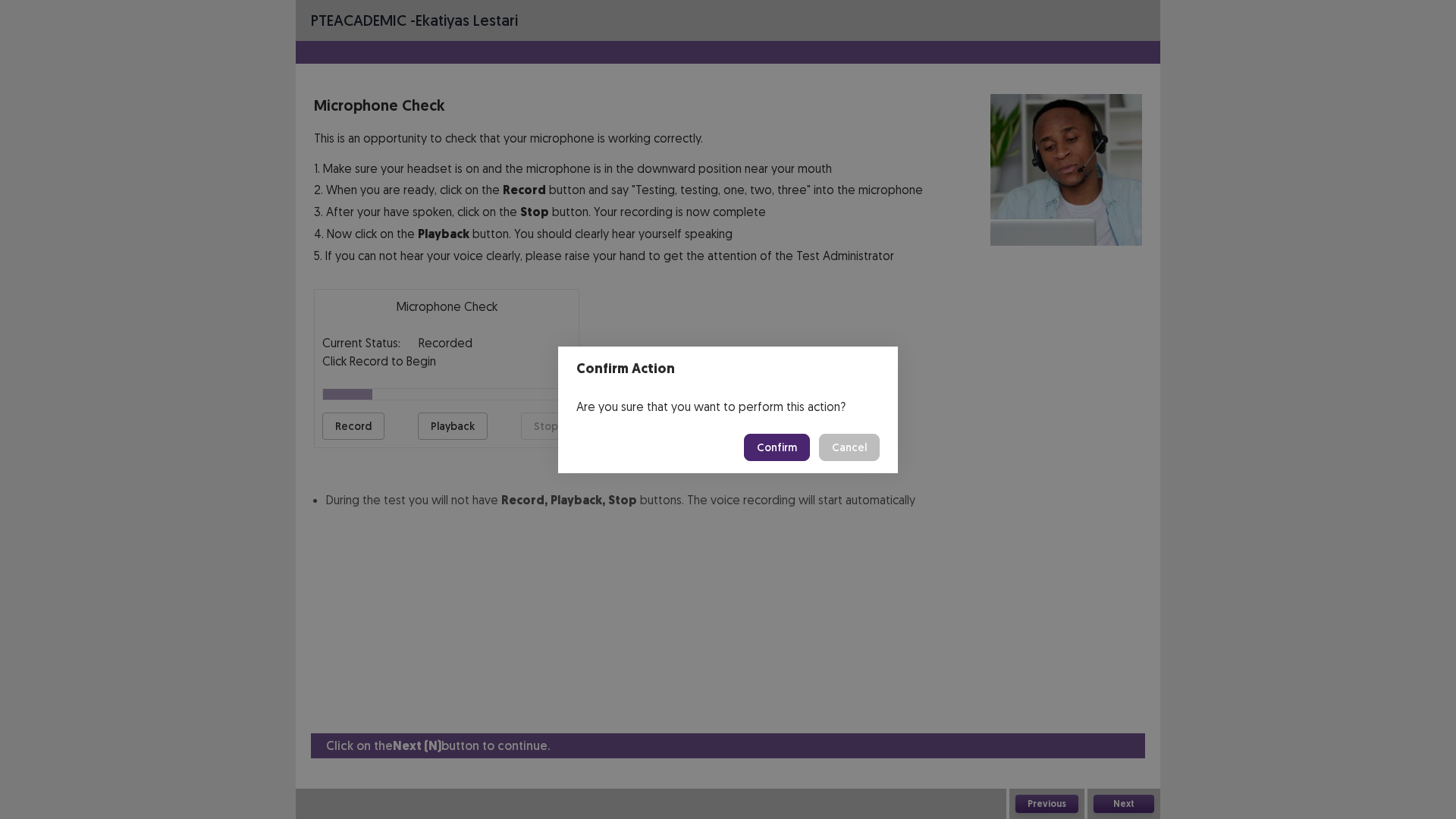
click at [804, 462] on button "Confirm" at bounding box center [777, 448] width 66 height 27
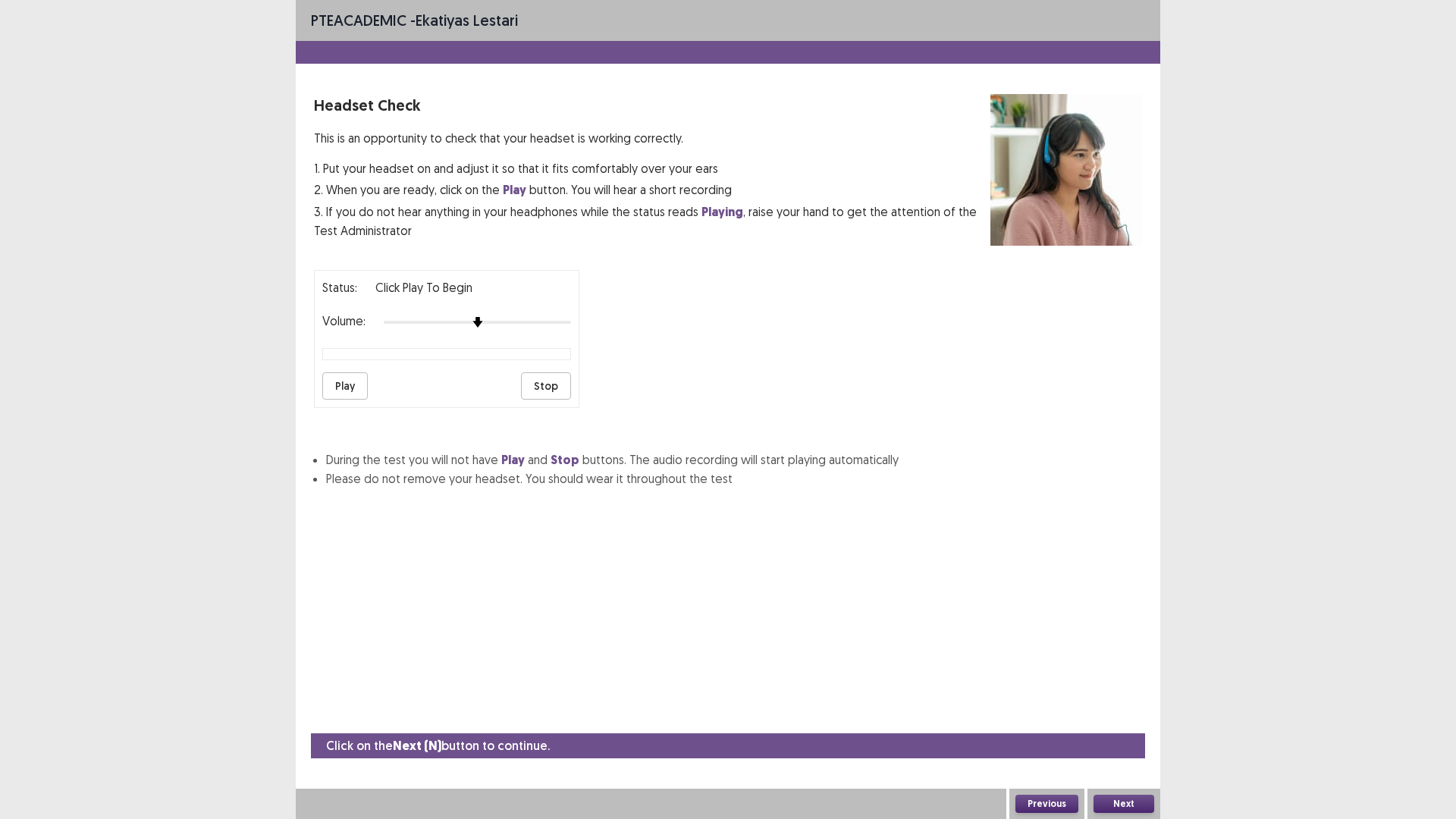
click at [788, 82] on div "PTE academic - Ekatiyas lestari Headset Check This is an opportunity to check t…" at bounding box center [728, 259] width 864 height 518
click at [746, 65] on div "PTE academic - Ekatiyas lestari Headset Check This is an opportunity to check t…" at bounding box center [728, 259] width 864 height 518
